Goal: Information Seeking & Learning: Find specific fact

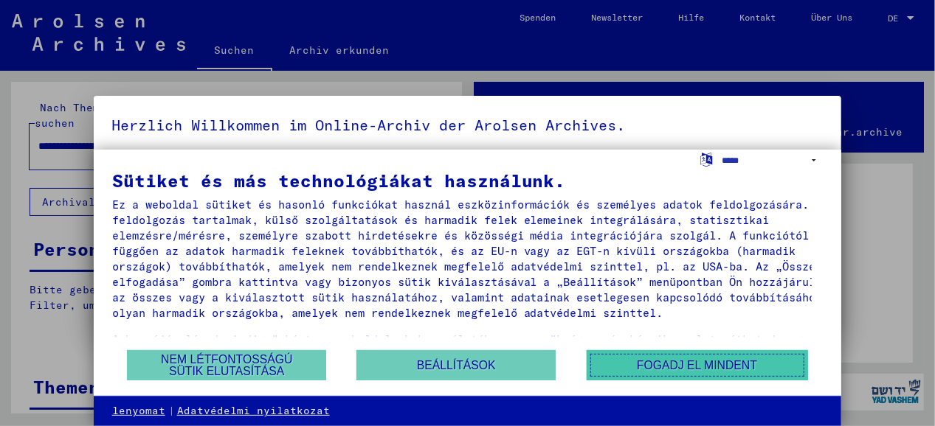
click at [690, 372] on button "Fogadj el mindent" at bounding box center [696, 365] width 221 height 30
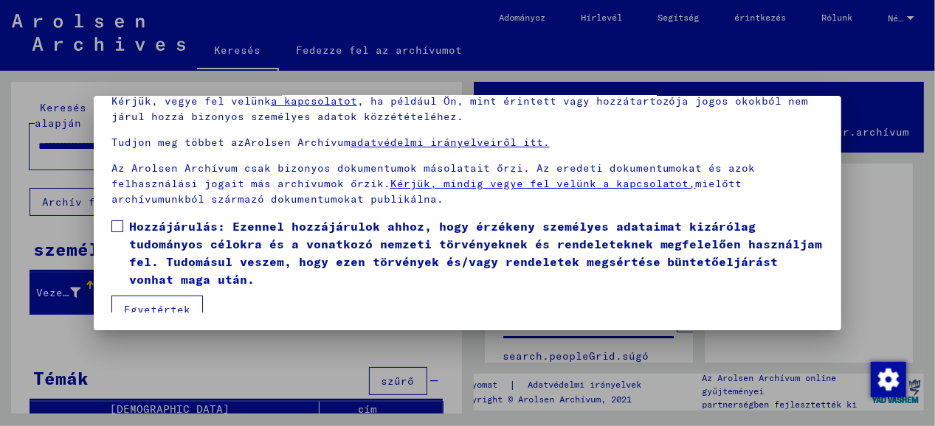
scroll to position [91, 0]
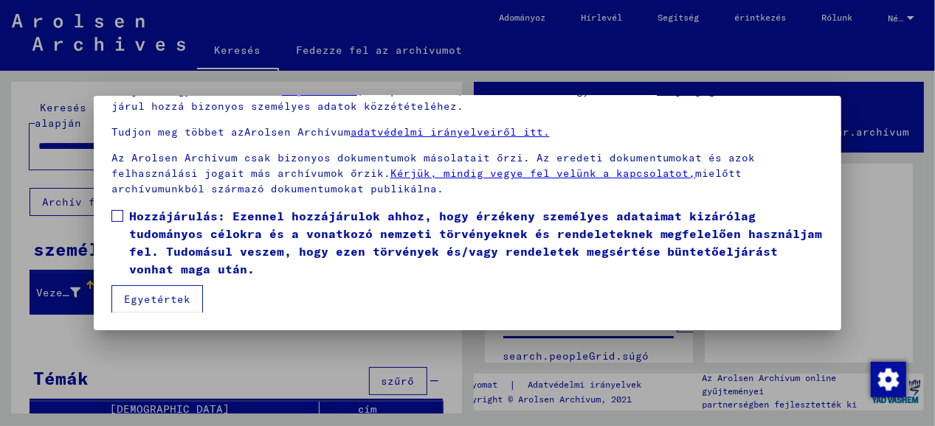
click at [181, 299] on font "Egyetértek" at bounding box center [157, 299] width 66 height 13
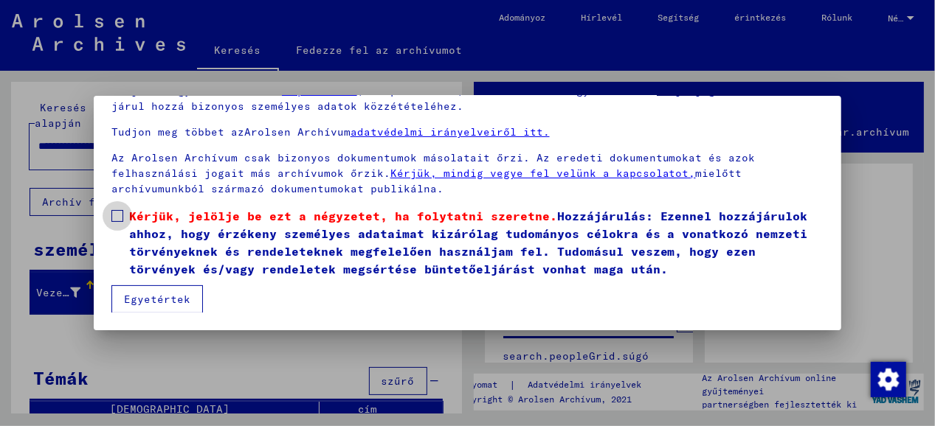
click at [119, 216] on span at bounding box center [117, 216] width 12 height 12
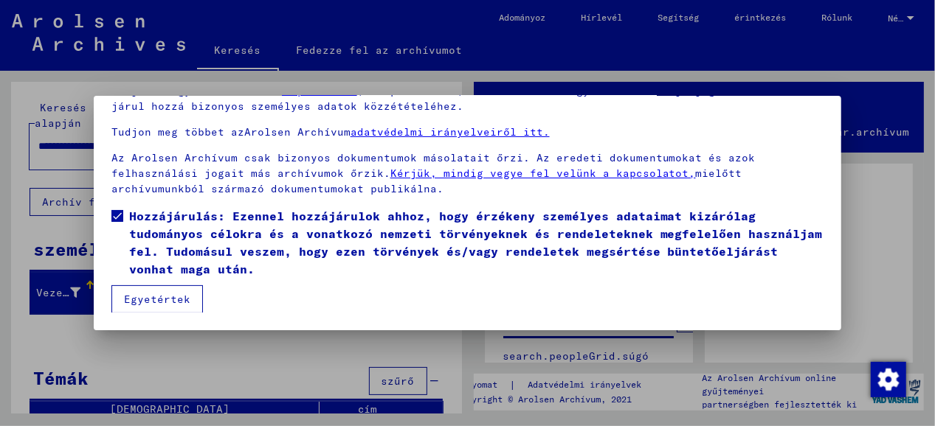
click at [162, 295] on font "Egyetértek" at bounding box center [157, 299] width 66 height 13
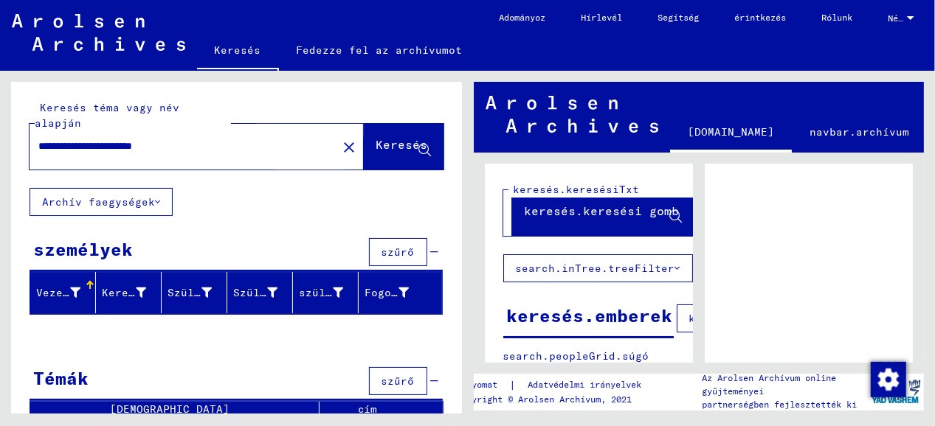
click at [376, 137] on font "Keresés" at bounding box center [402, 144] width 52 height 15
click at [379, 137] on font "Keresés" at bounding box center [402, 144] width 52 height 15
click at [418, 145] on icon at bounding box center [424, 151] width 13 height 13
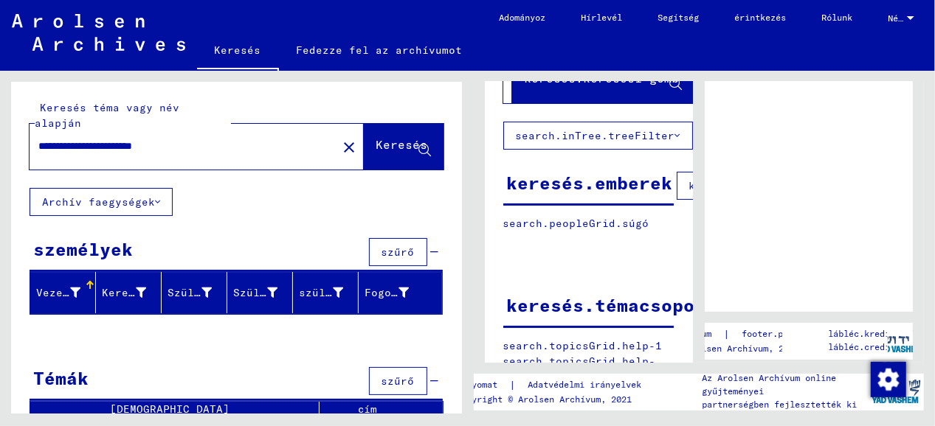
scroll to position [1, 0]
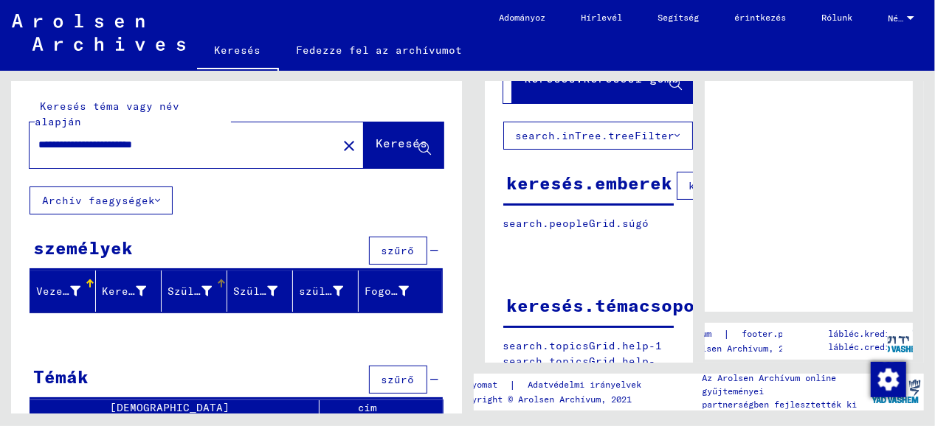
click at [181, 285] on font "Születési név" at bounding box center [210, 291] width 86 height 13
click at [202, 325] on div at bounding box center [236, 334] width 451 height 18
click at [385, 136] on font "Keresés" at bounding box center [402, 143] width 52 height 15
click at [573, 172] on font "keresés.emberek" at bounding box center [590, 183] width 166 height 22
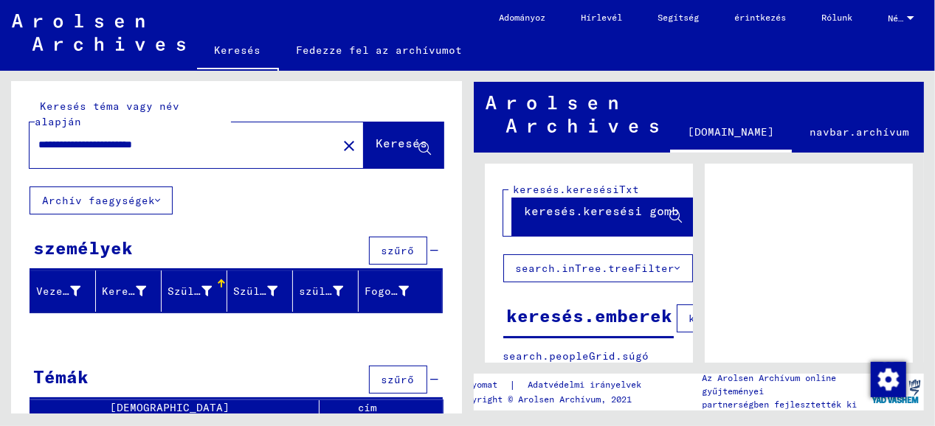
click at [764, 130] on font "[DOMAIN_NAME]" at bounding box center [730, 131] width 86 height 13
click at [431, 246] on icon at bounding box center [435, 251] width 8 height 10
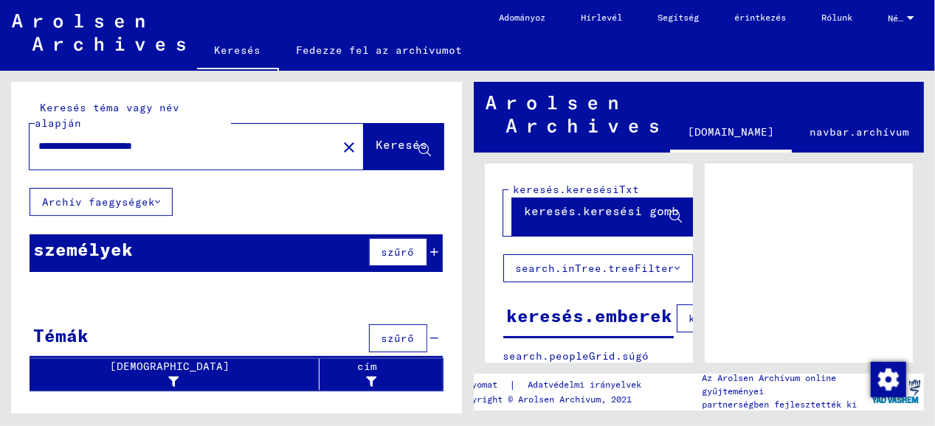
scroll to position [0, 0]
click at [386, 137] on font "Keresés" at bounding box center [402, 144] width 52 height 15
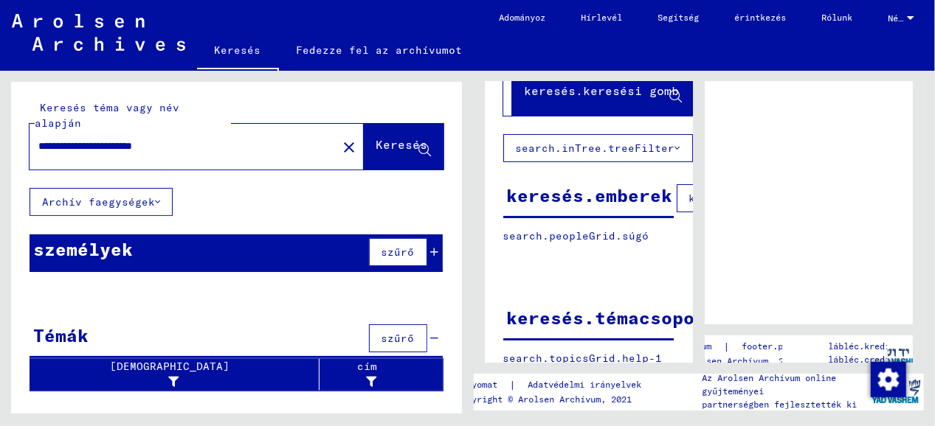
scroll to position [144, 0]
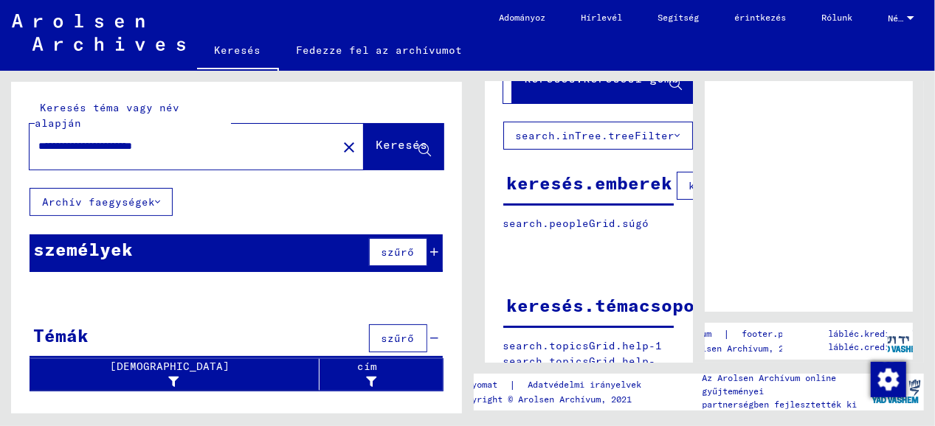
click at [589, 130] on font "search.inTree.treeFilter" at bounding box center [595, 135] width 159 height 13
click at [214, 139] on input "**********" at bounding box center [183, 146] width 290 height 15
type input "**********"
click at [384, 137] on font "Keresés" at bounding box center [402, 144] width 52 height 15
click at [192, 139] on input "**********" at bounding box center [183, 146] width 290 height 15
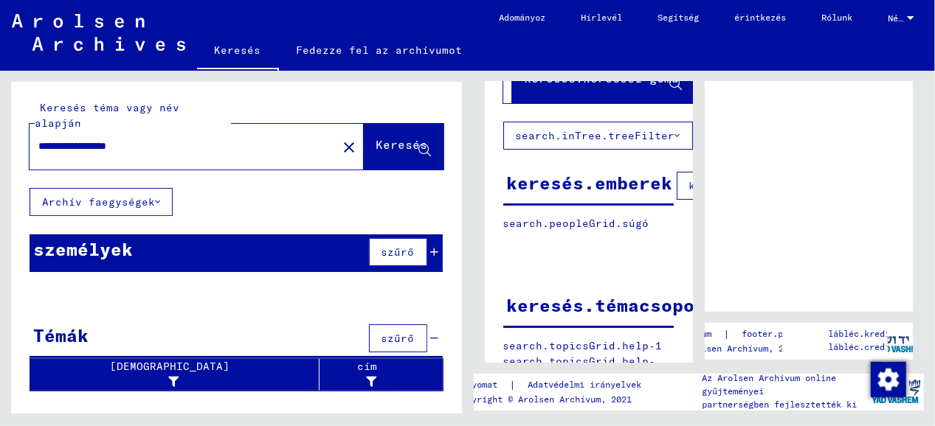
type input "**********"
click at [340, 139] on mat-icon "close" at bounding box center [349, 148] width 18 height 18
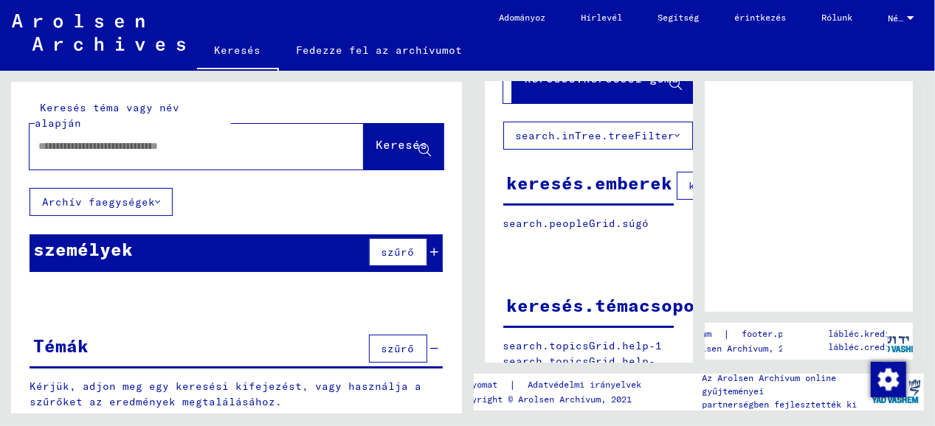
click at [270, 139] on input "text" at bounding box center [183, 146] width 290 height 15
paste input "**********"
type input "**********"
click at [376, 137] on font "Keresés" at bounding box center [402, 144] width 52 height 15
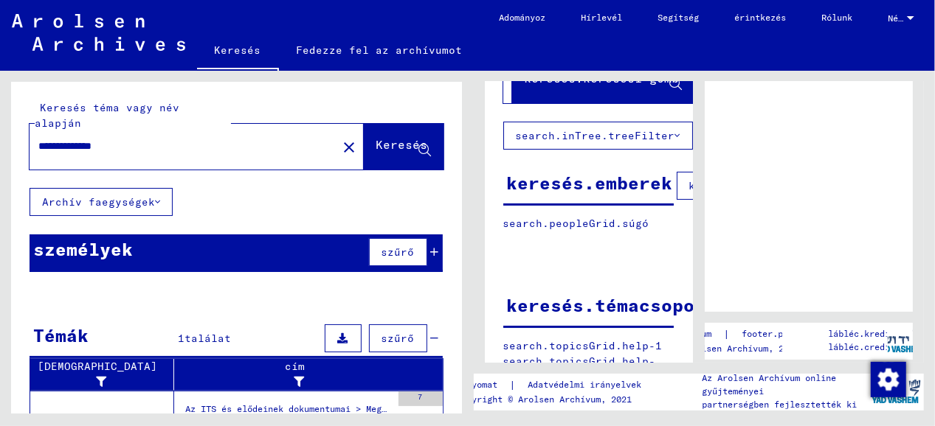
click at [6, 271] on div "**********" at bounding box center [233, 242] width 467 height 343
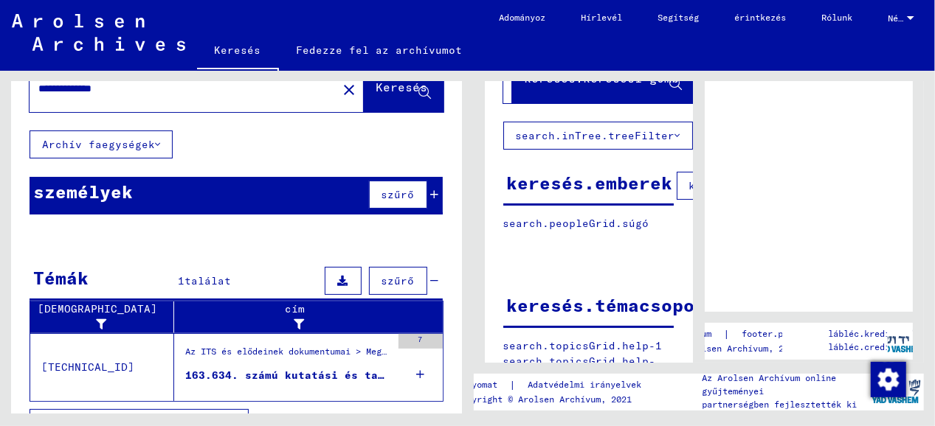
scroll to position [69, 0]
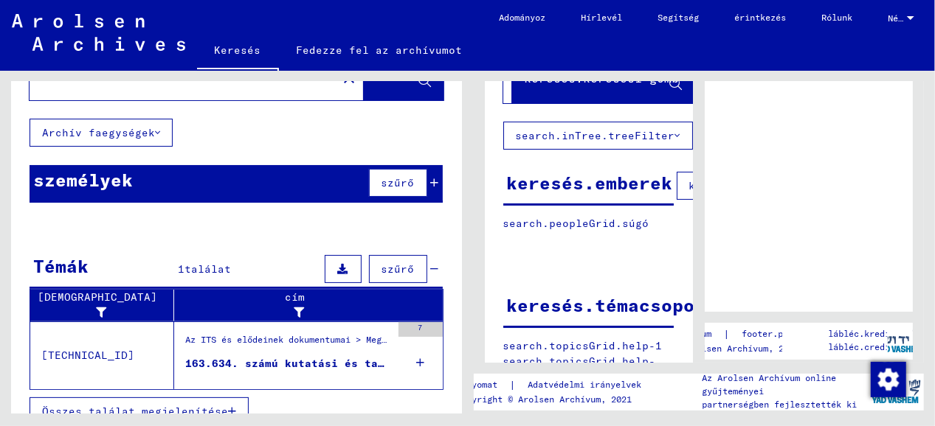
click at [339, 357] on font "163.634. számú kutatási és tanúsítási eljárás [PERSON_NAME], született [DATE]-án" at bounding box center [450, 363] width 531 height 13
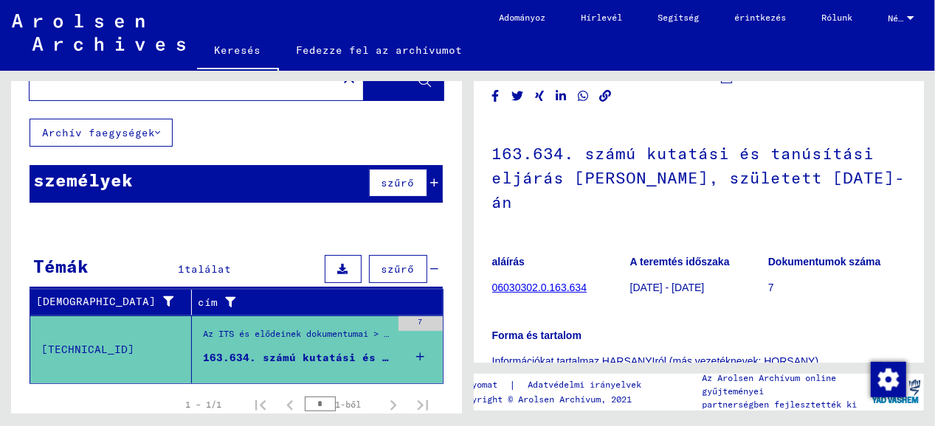
scroll to position [45, 0]
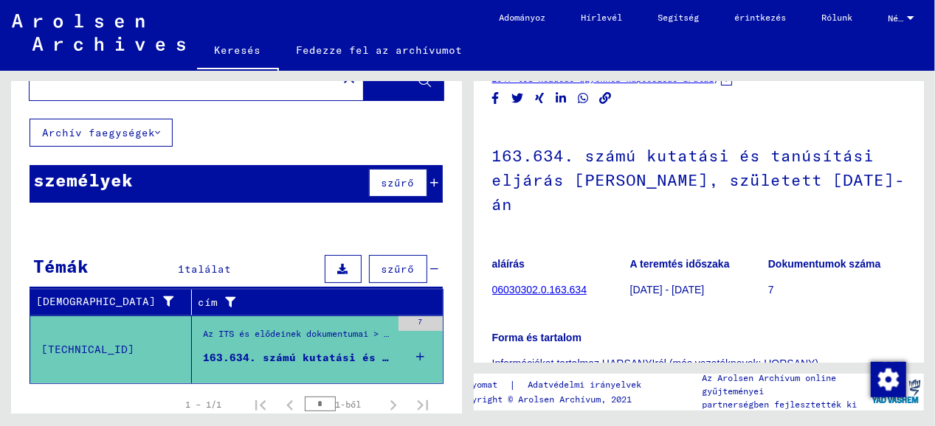
drag, startPoint x: 635, startPoint y: 209, endPoint x: 491, endPoint y: 157, distance: 153.5
click at [491, 157] on yv-its-full-details "6 Az ITS és elődeinek dokumentumai / 6.3 Megkeresések feldolgozása / 6.3.3 Az I…" at bounding box center [699, 269] width 451 height 429
copy font "163.634. számú kutatási és tanúsítási eljárás [PERSON_NAME], született [DATE]-án"
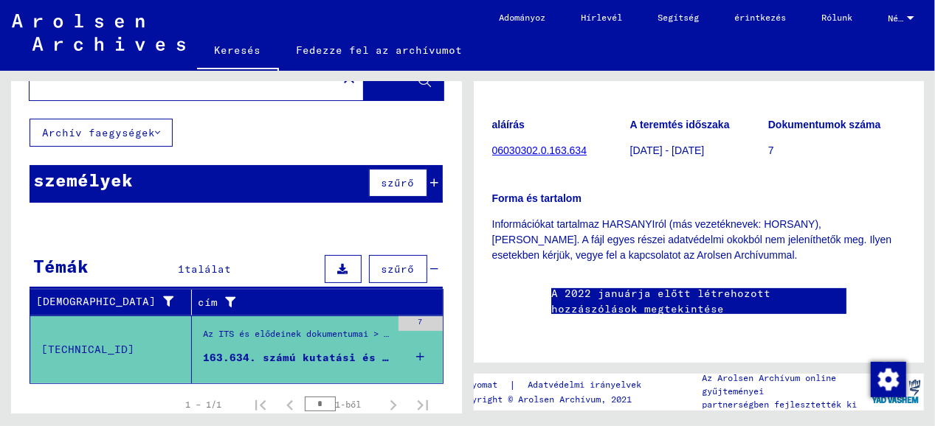
scroll to position [281, 0]
click at [705, 287] on font "A 2022 januárja előtt létrehozott hozzászólások megtekintése" at bounding box center [660, 301] width 219 height 29
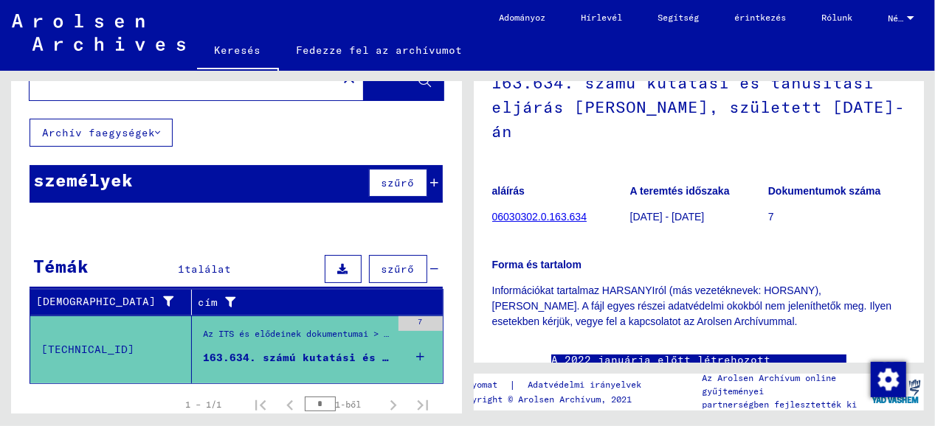
scroll to position [114, 0]
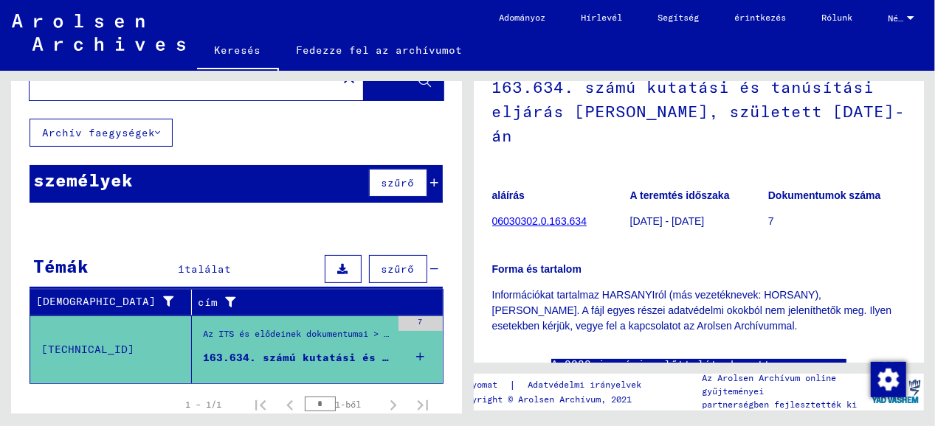
click at [546, 221] on font "06030302.0.163.634" at bounding box center [539, 221] width 94 height 12
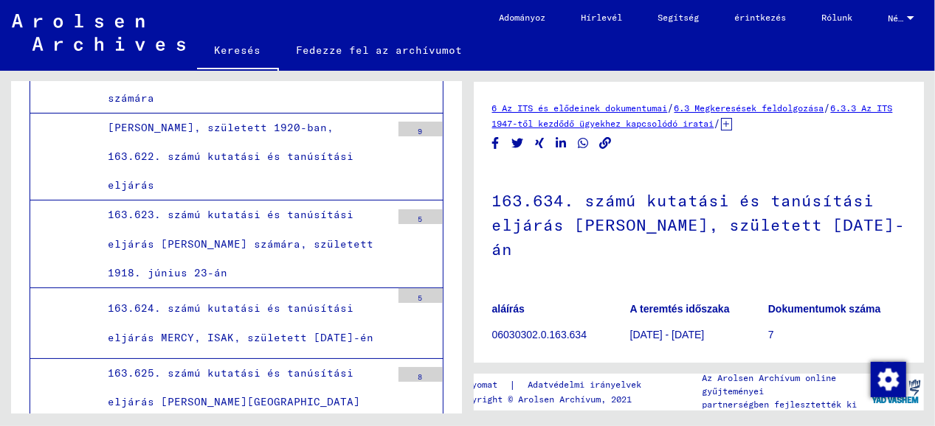
scroll to position [30926, 0]
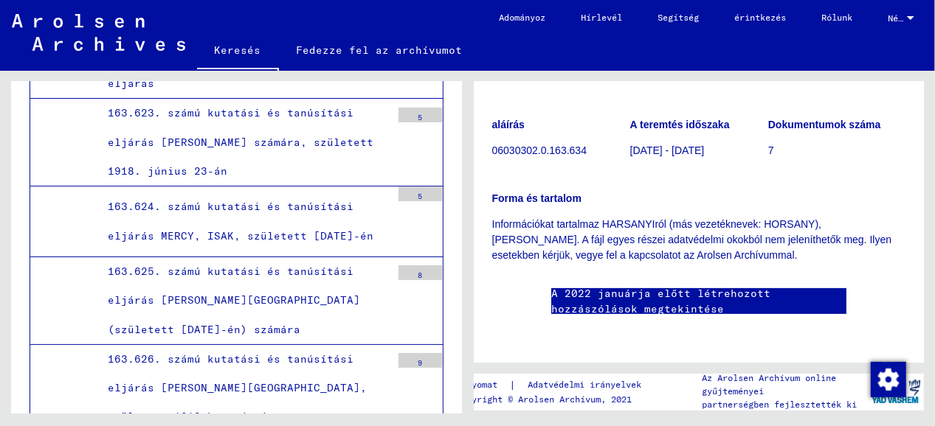
scroll to position [248, 0]
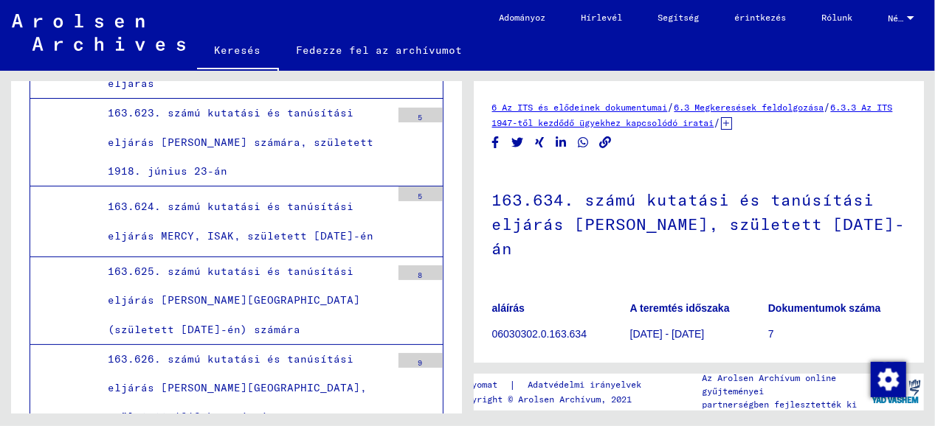
scroll to position [0, 0]
click at [794, 123] on font "6.3.3 Az ITS 1947-től kezdődő ügyekhez kapcsolódó iratai" at bounding box center [692, 116] width 401 height 27
click at [824, 105] on font "6.3 Megkeresések feldolgozása" at bounding box center [749, 108] width 150 height 11
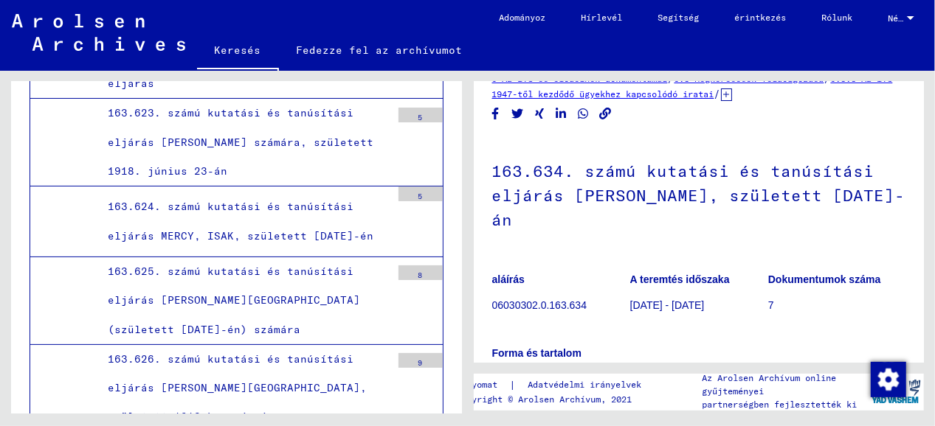
click at [727, 97] on font "6.3.3 Az ITS 1947-től kezdődő ügyekhez kapcsolódó iratai" at bounding box center [692, 86] width 401 height 27
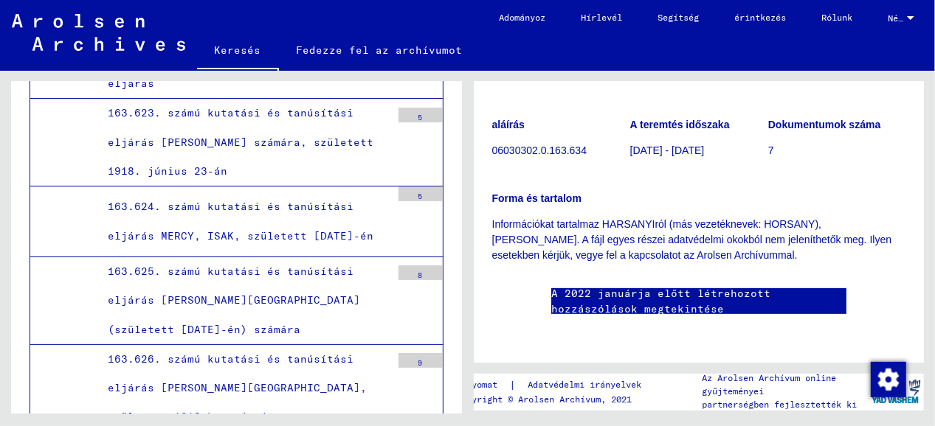
scroll to position [789, 0]
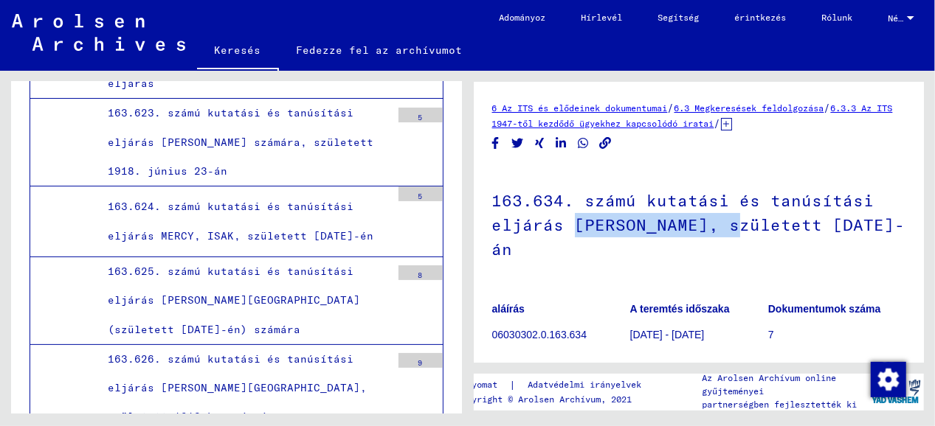
drag, startPoint x: 728, startPoint y: 223, endPoint x: 572, endPoint y: 226, distance: 155.7
click at [572, 226] on font "163.634. számú kutatási és tanúsítási eljárás [PERSON_NAME], született [DATE]-án" at bounding box center [698, 224] width 413 height 69
copy font "[PERSON_NAME],"
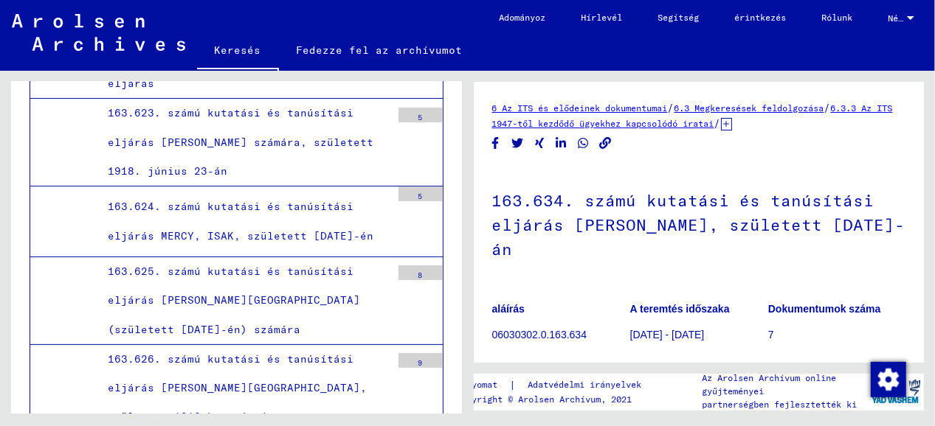
click at [676, 172] on h1 "163.634. számú kutatási és tanúsítási eljárás [PERSON_NAME], született [DATE]-án" at bounding box center [699, 224] width 414 height 114
drag, startPoint x: 487, startPoint y: 251, endPoint x: 584, endPoint y: 252, distance: 97.4
click at [584, 252] on font "163.634. számú kutatási és tanúsítási eljárás [PERSON_NAME], született [DATE]-án" at bounding box center [698, 224] width 413 height 69
copy font "[DATE]"
click at [496, 161] on div "6 Az ITS és elődeinek dokumentumai / 6.3 Megkeresések feldolgozása / 6.3.3 Az I…" at bounding box center [699, 314] width 414 height 429
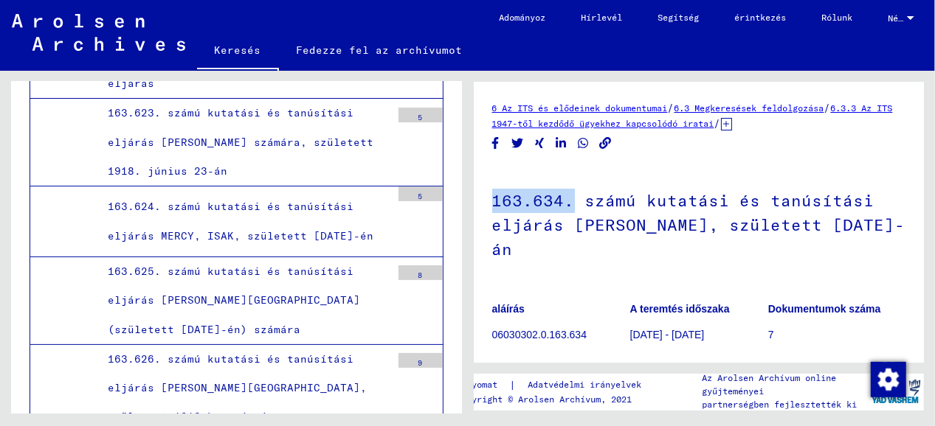
drag, startPoint x: 485, startPoint y: 201, endPoint x: 566, endPoint y: 205, distance: 82.0
click at [566, 205] on yv-its-full-details "6 Az ITS és elődeinek dokumentumai / 6.3 Megkeresések feldolgozása / 6.3.3 Az I…" at bounding box center [699, 314] width 451 height 429
copy font "163.634."
